Goal: Task Accomplishment & Management: Use online tool/utility

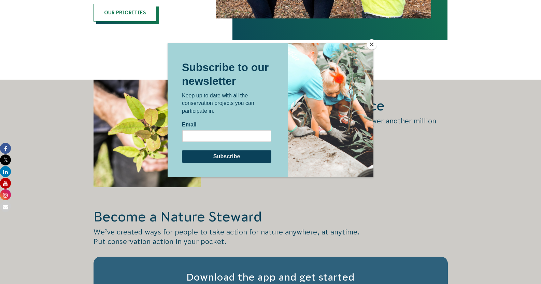
scroll to position [1025, 0]
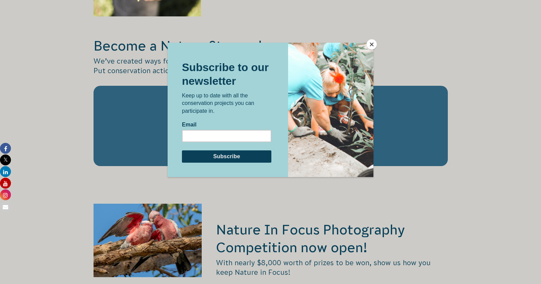
click at [370, 43] on button "Close" at bounding box center [372, 44] width 10 height 10
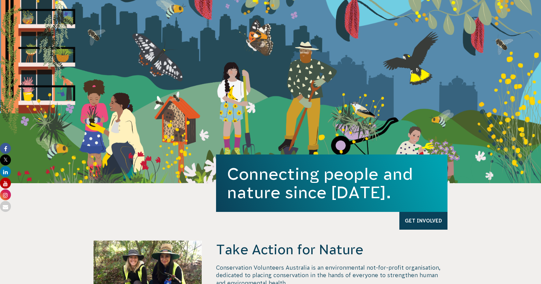
scroll to position [0, 0]
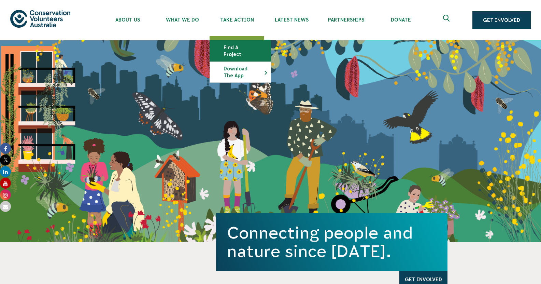
click at [248, 51] on link "Find a project" at bounding box center [240, 51] width 61 height 20
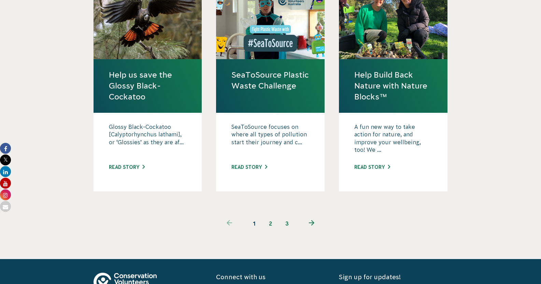
scroll to position [683, 0]
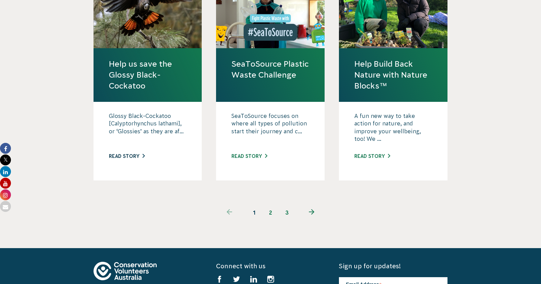
click at [133, 153] on link "Read story" at bounding box center [127, 155] width 36 height 5
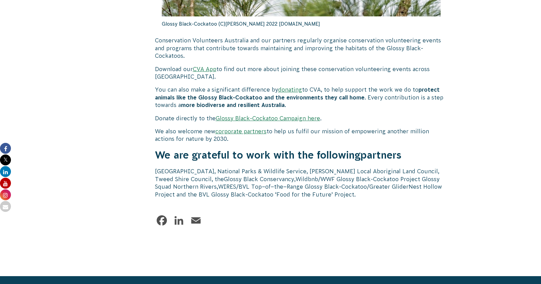
scroll to position [2020, 0]
